Goal: Register for event/course: Register for event/course

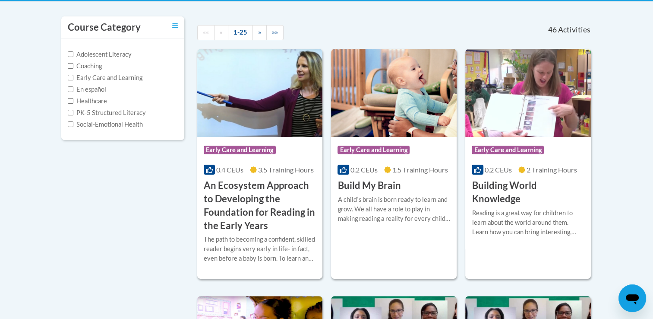
scroll to position [176, 0]
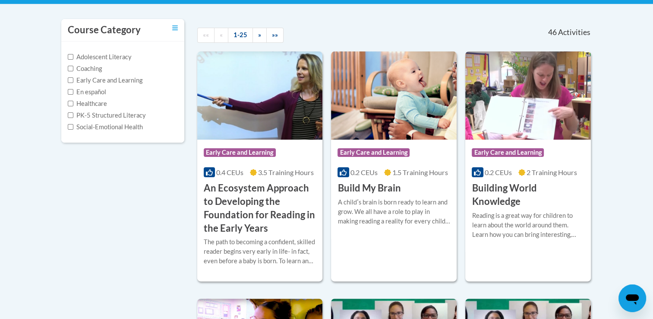
drag, startPoint x: 656, startPoint y: 46, endPoint x: 501, endPoint y: 13, distance: 157.9
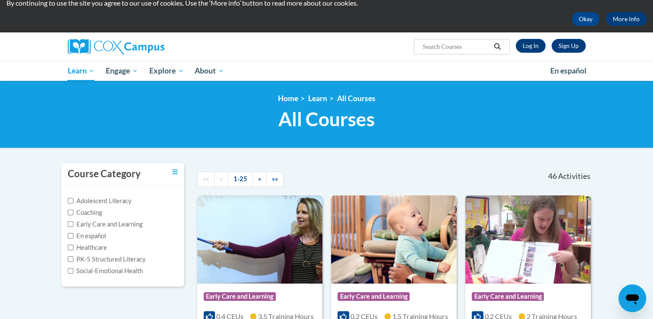
scroll to position [0, 0]
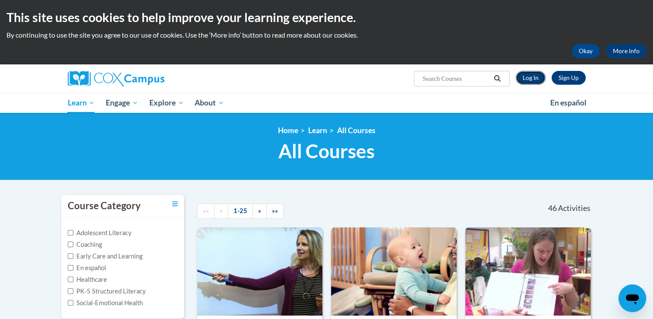
click at [534, 75] on link "Log In" at bounding box center [531, 78] width 30 height 14
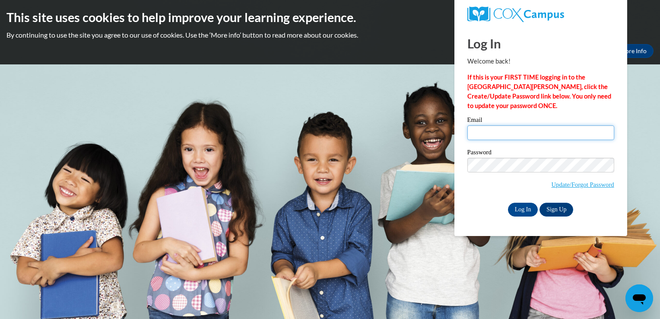
click at [485, 134] on input "Email" at bounding box center [540, 132] width 147 height 15
type input "jsdirks96@gmail.com"
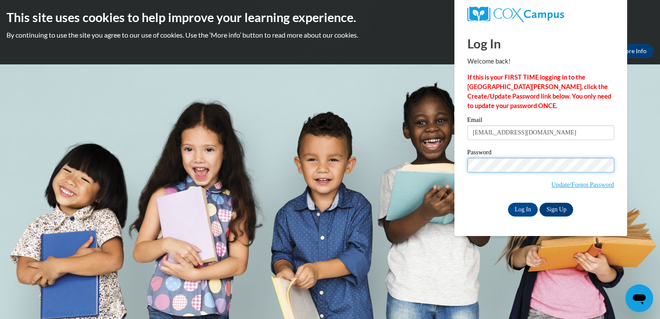
click at [508, 202] on input "Log In" at bounding box center [523, 209] width 30 height 14
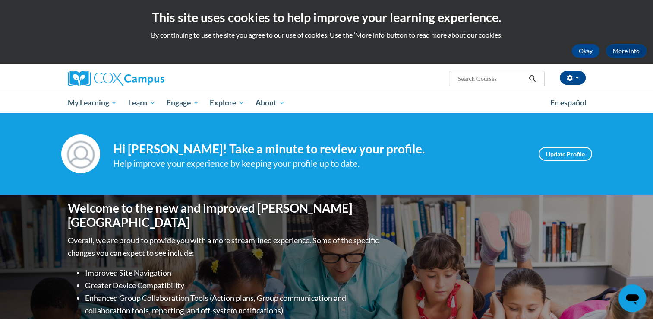
click at [500, 78] on input "Search..." at bounding box center [491, 78] width 69 height 10
click at [494, 77] on input "Search..." at bounding box center [491, 78] width 69 height 10
type input "oral language"
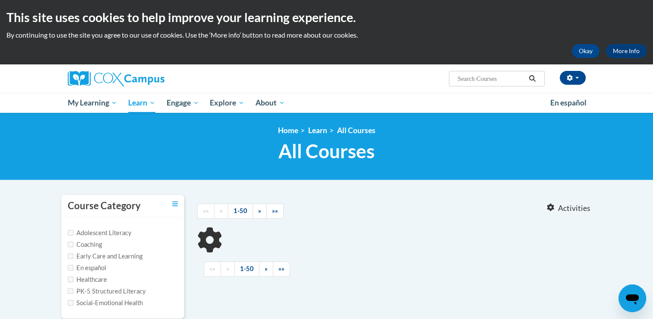
type input "oral language"
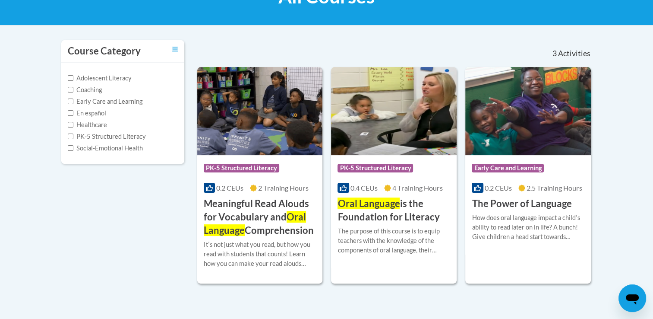
scroll to position [163, 0]
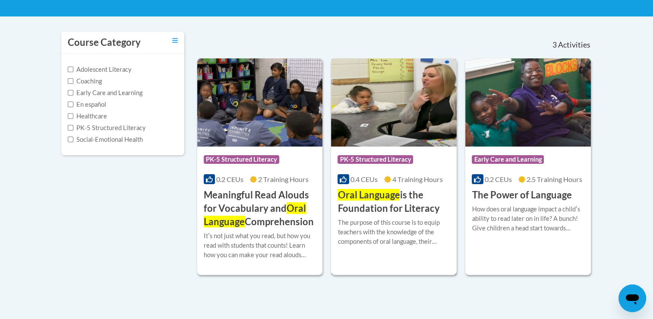
click at [384, 115] on img at bounding box center [394, 102] width 126 height 88
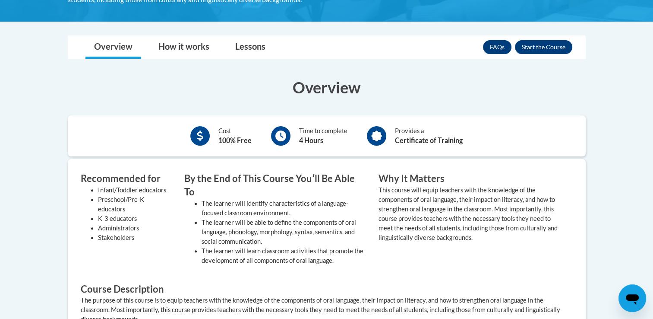
scroll to position [238, 0]
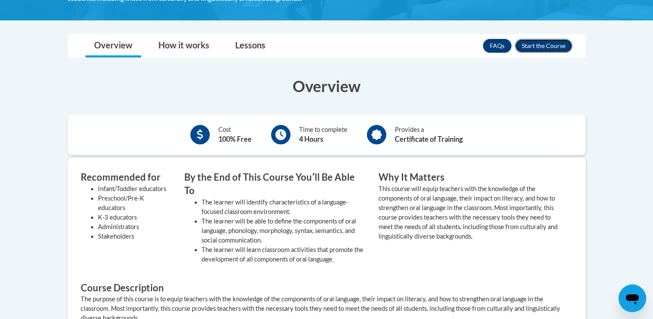
click at [540, 42] on button "Enroll" at bounding box center [543, 46] width 57 height 14
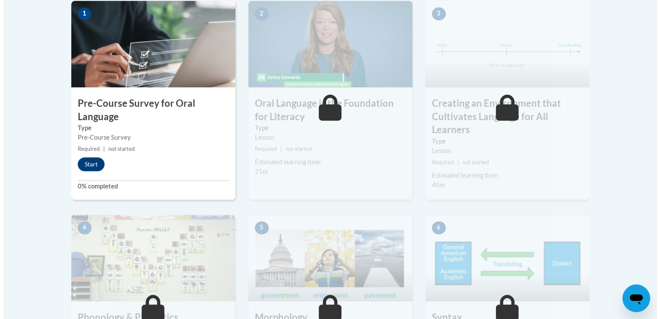
scroll to position [294, 0]
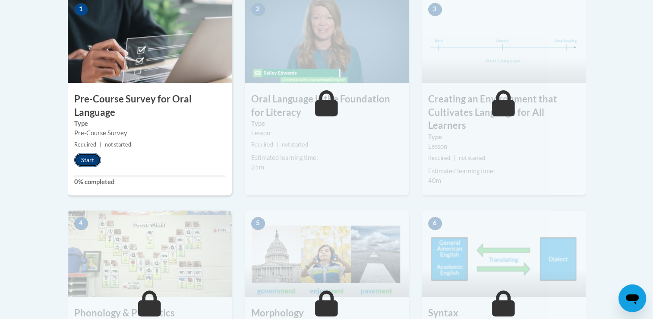
click at [83, 158] on button "Start" at bounding box center [87, 160] width 27 height 14
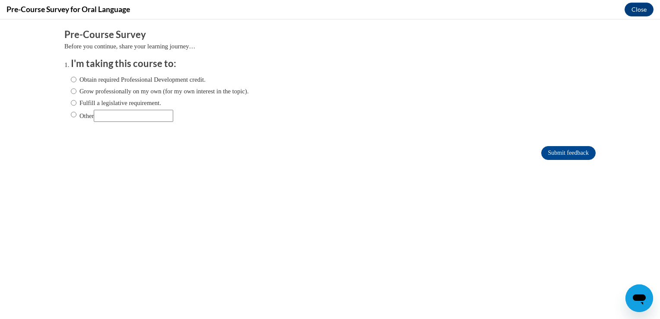
scroll to position [0, 0]
click at [71, 78] on label "Obtain required Professional Development credit." at bounding box center [138, 79] width 135 height 9
click at [71, 78] on input "Obtain required Professional Development credit." at bounding box center [74, 79] width 6 height 9
radio input "true"
click at [565, 151] on input "Submit feedback" at bounding box center [568, 153] width 54 height 14
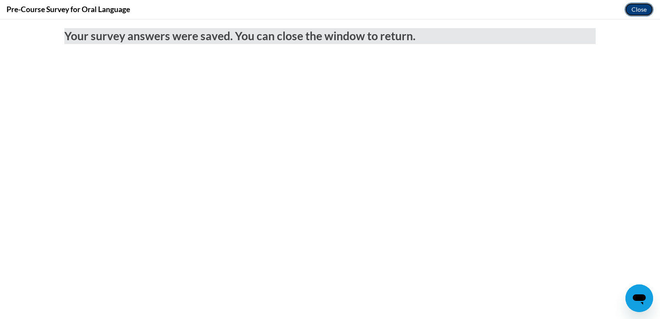
click at [640, 8] on button "Close" at bounding box center [638, 10] width 29 height 14
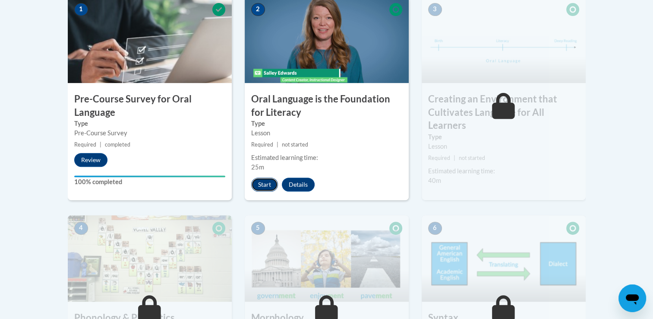
click at [262, 183] on button "Start" at bounding box center [264, 184] width 27 height 14
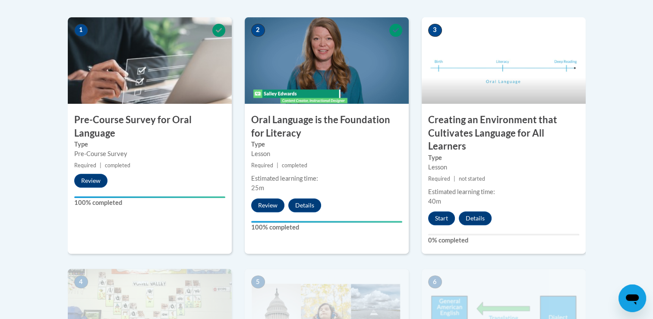
scroll to position [275, 0]
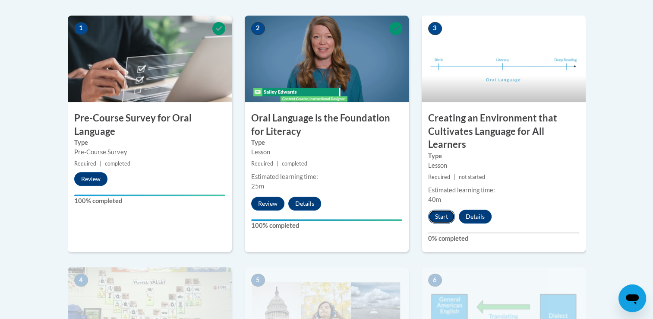
click at [445, 215] on button "Start" at bounding box center [441, 216] width 27 height 14
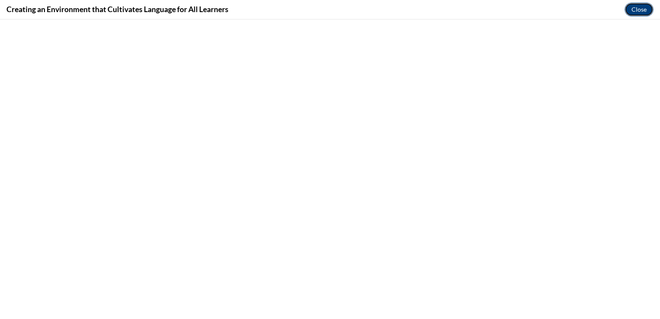
click at [635, 12] on button "Close" at bounding box center [638, 10] width 29 height 14
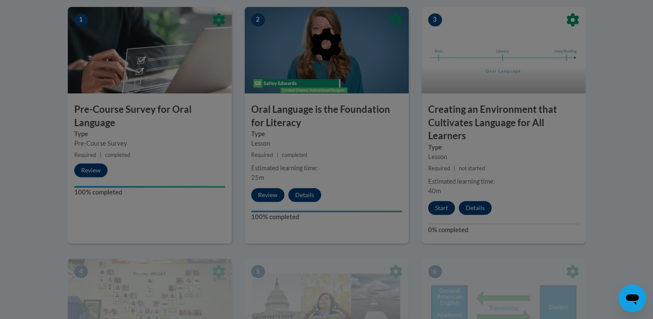
scroll to position [295, 0]
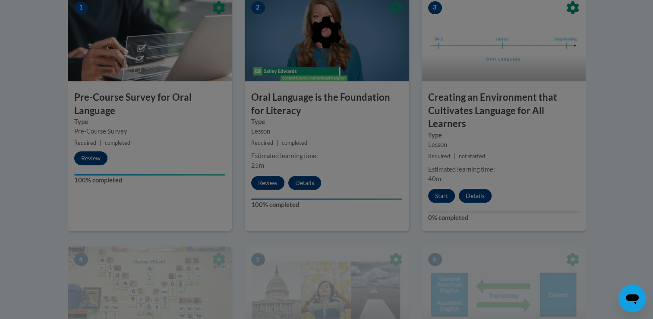
click at [304, 68] on div at bounding box center [327, 77] width 518 height 164
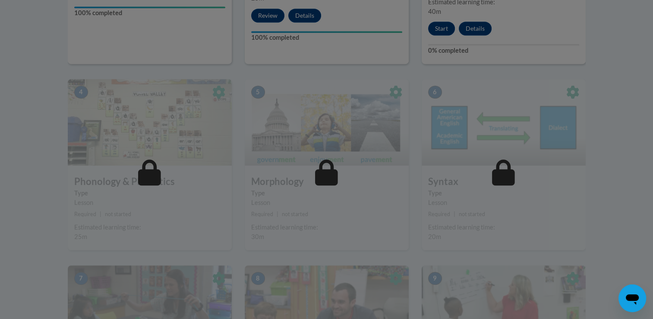
scroll to position [0, 0]
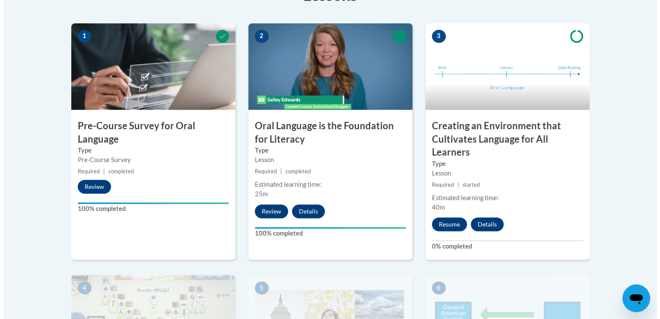
scroll to position [287, 0]
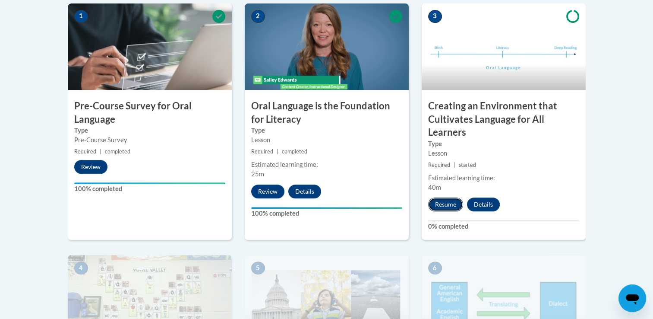
click at [458, 200] on button "Resume" at bounding box center [445, 204] width 35 height 14
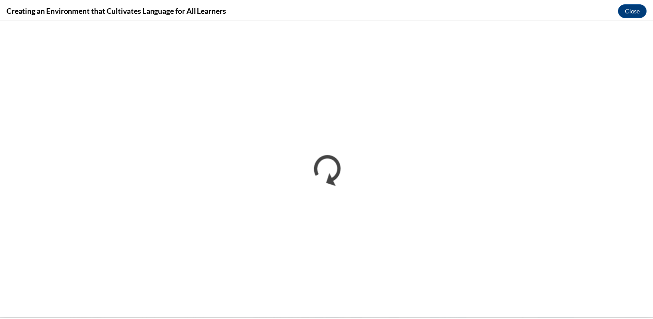
scroll to position [0, 0]
